Goal: Navigation & Orientation: Find specific page/section

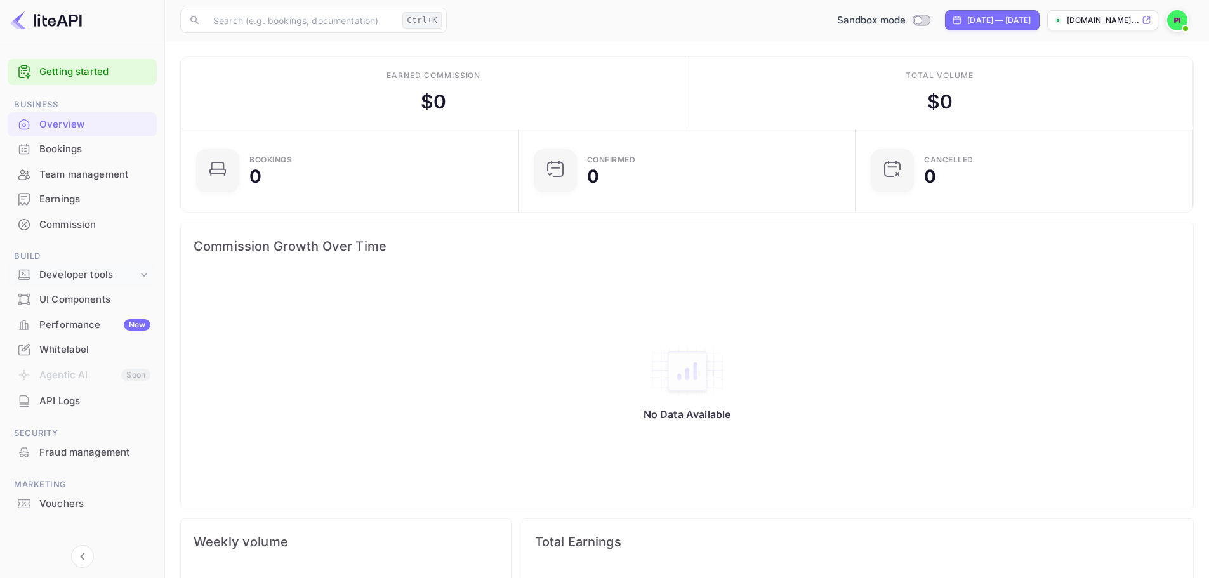
click at [133, 276] on div "Developer tools" at bounding box center [88, 275] width 98 height 15
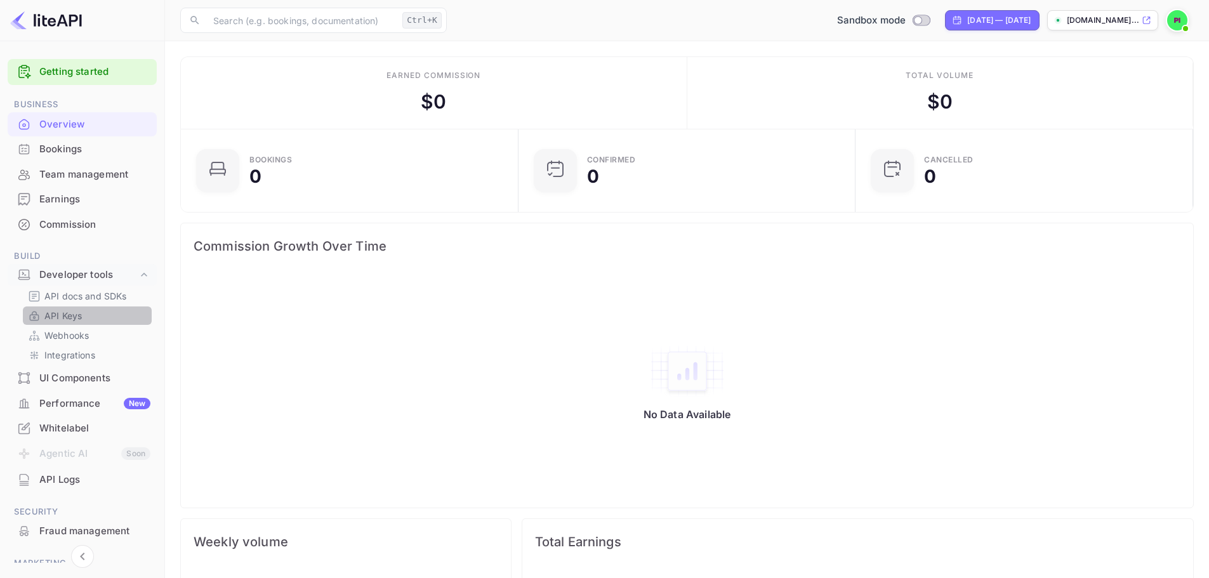
click at [65, 316] on p "API Keys" at bounding box center [62, 315] width 37 height 13
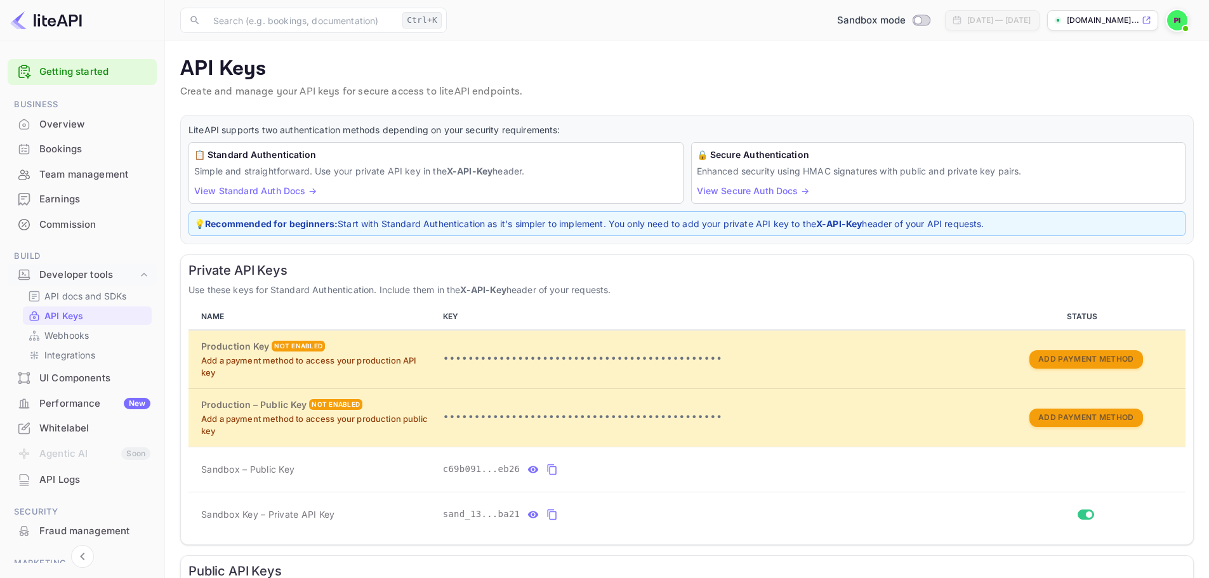
click at [62, 149] on div "Bookings" at bounding box center [94, 149] width 111 height 15
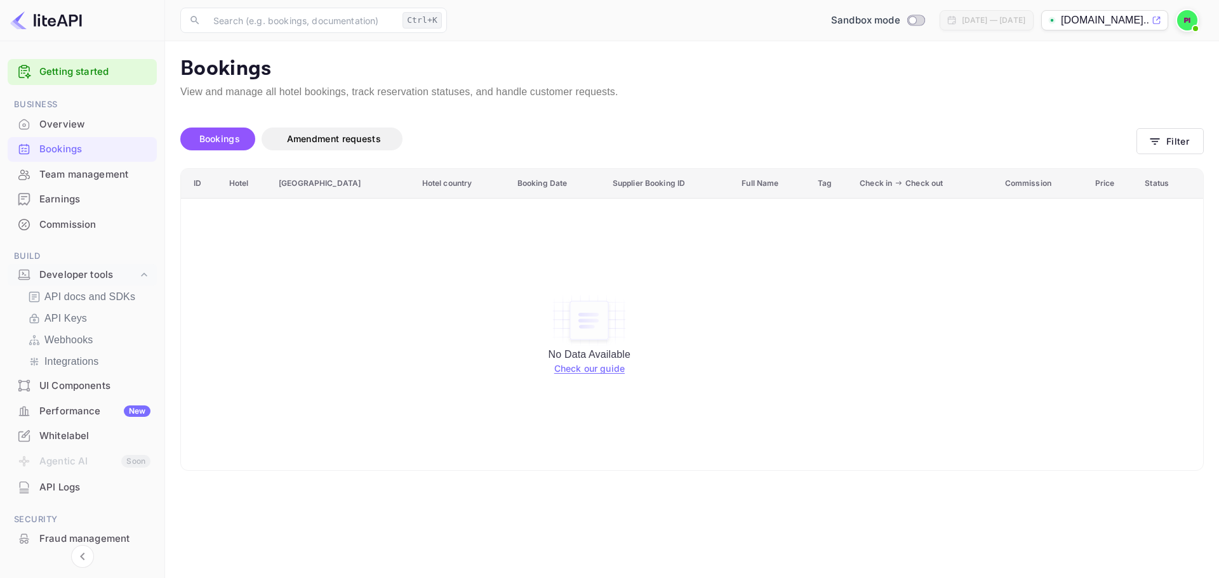
click at [81, 126] on div "Overview" at bounding box center [94, 124] width 111 height 15
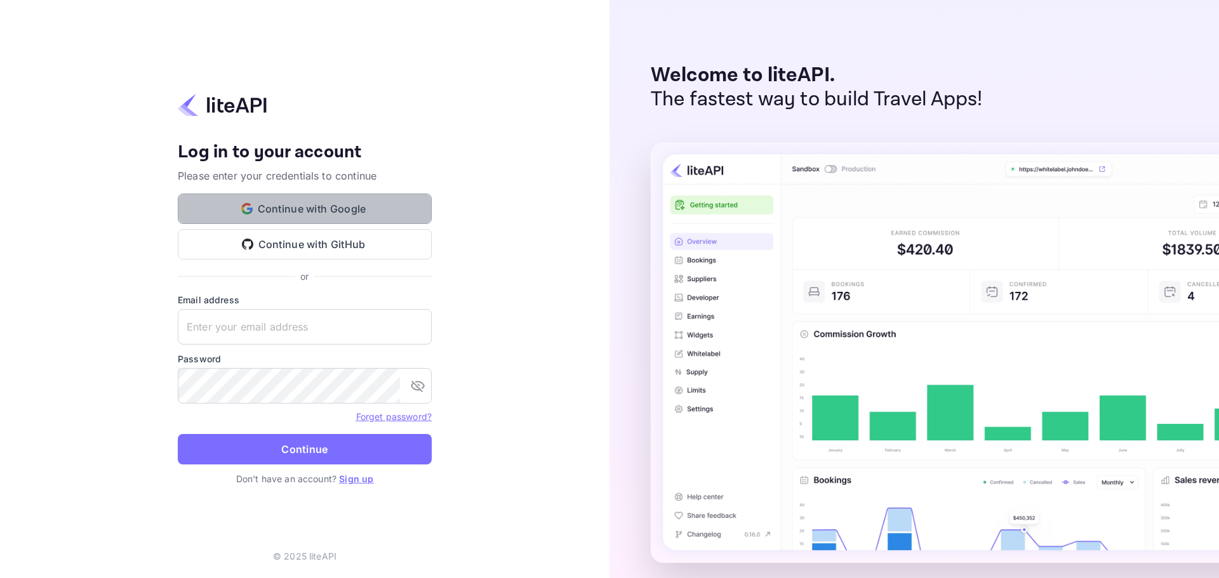
click at [346, 209] on button "Continue with Google" at bounding box center [305, 209] width 254 height 30
click at [349, 210] on button "Continue with Google" at bounding box center [305, 209] width 254 height 30
